Goal: Task Accomplishment & Management: Manage account settings

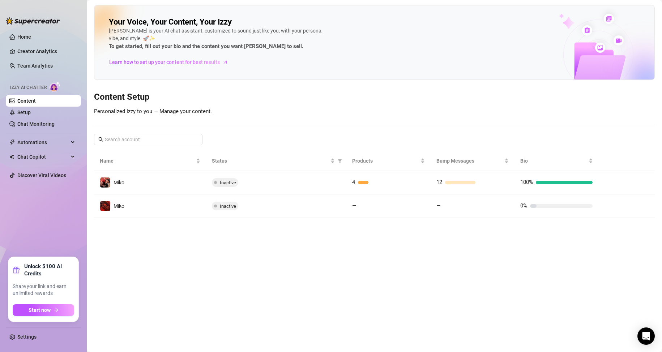
click at [37, 60] on ul "Home Creator Analytics Team Analytics Izzy AI Chatter Content Setup Chat Monito…" at bounding box center [43, 141] width 75 height 226
click at [37, 54] on link "Creator Analytics" at bounding box center [46, 52] width 58 height 12
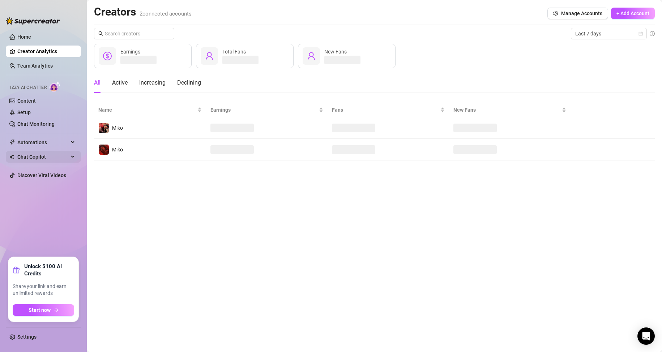
click at [50, 157] on span "Chat Copilot" at bounding box center [42, 157] width 51 height 12
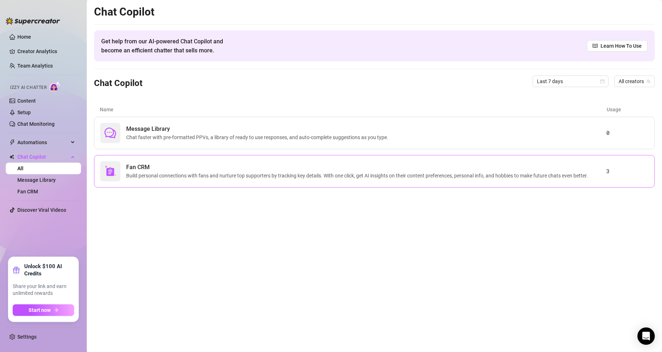
click at [184, 178] on span "Build personal connections with fans and nurture top supporters by tracking key…" at bounding box center [358, 176] width 465 height 8
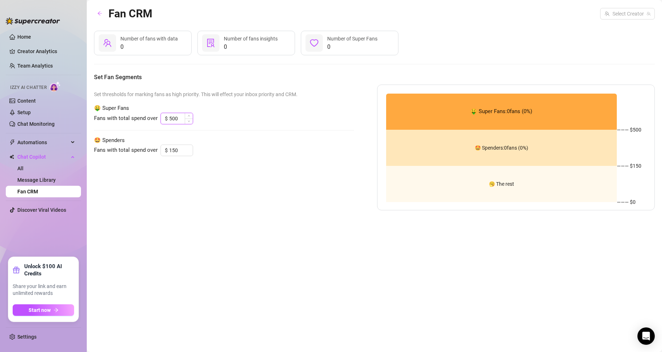
click at [174, 117] on input "500" at bounding box center [180, 118] width 23 height 11
click at [232, 118] on div "Fans with total spend over $ 500" at bounding box center [224, 119] width 260 height 12
click at [189, 148] on icon "up" at bounding box center [189, 148] width 3 height 3
click at [188, 155] on span "Decrease Value" at bounding box center [189, 152] width 8 height 7
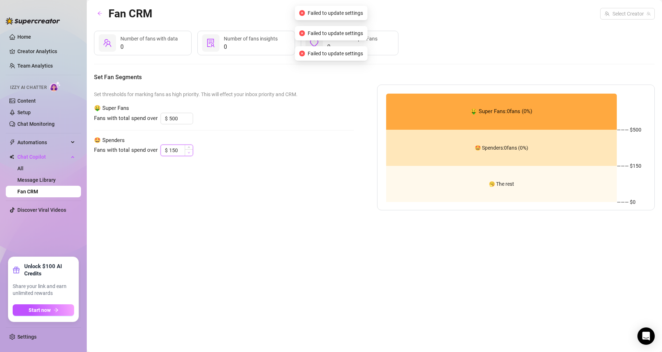
click at [188, 155] on span "Decrease Value" at bounding box center [189, 152] width 8 height 7
click at [169, 149] on input "150" at bounding box center [180, 150] width 23 height 11
click at [175, 150] on input "150" at bounding box center [180, 150] width 23 height 11
click at [178, 95] on span "Set thresholds for marking fans as high priority. This will effect your inbox p…" at bounding box center [224, 94] width 260 height 8
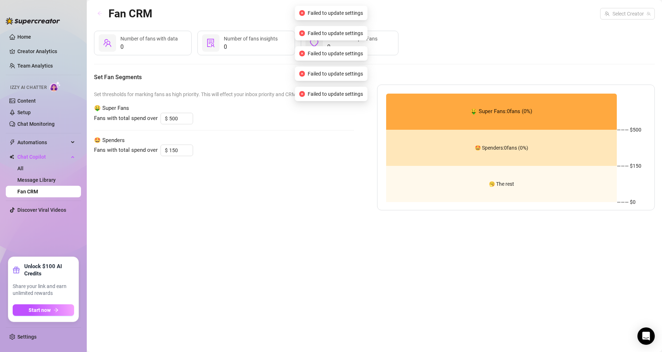
click at [98, 10] on button "button" at bounding box center [100, 14] width 12 height 12
